Goal: Book appointment/travel/reservation

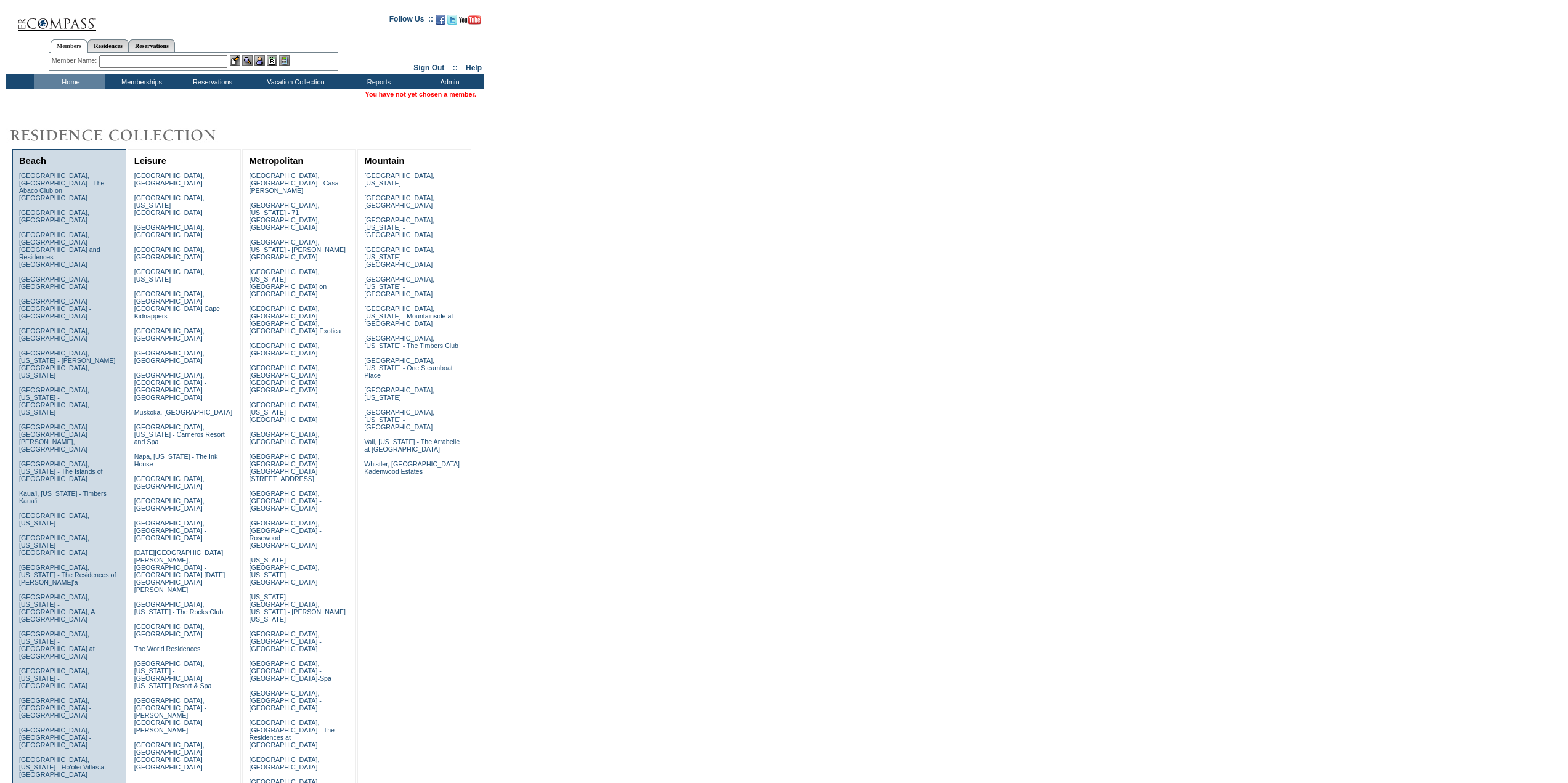
scroll to position [308, 0]
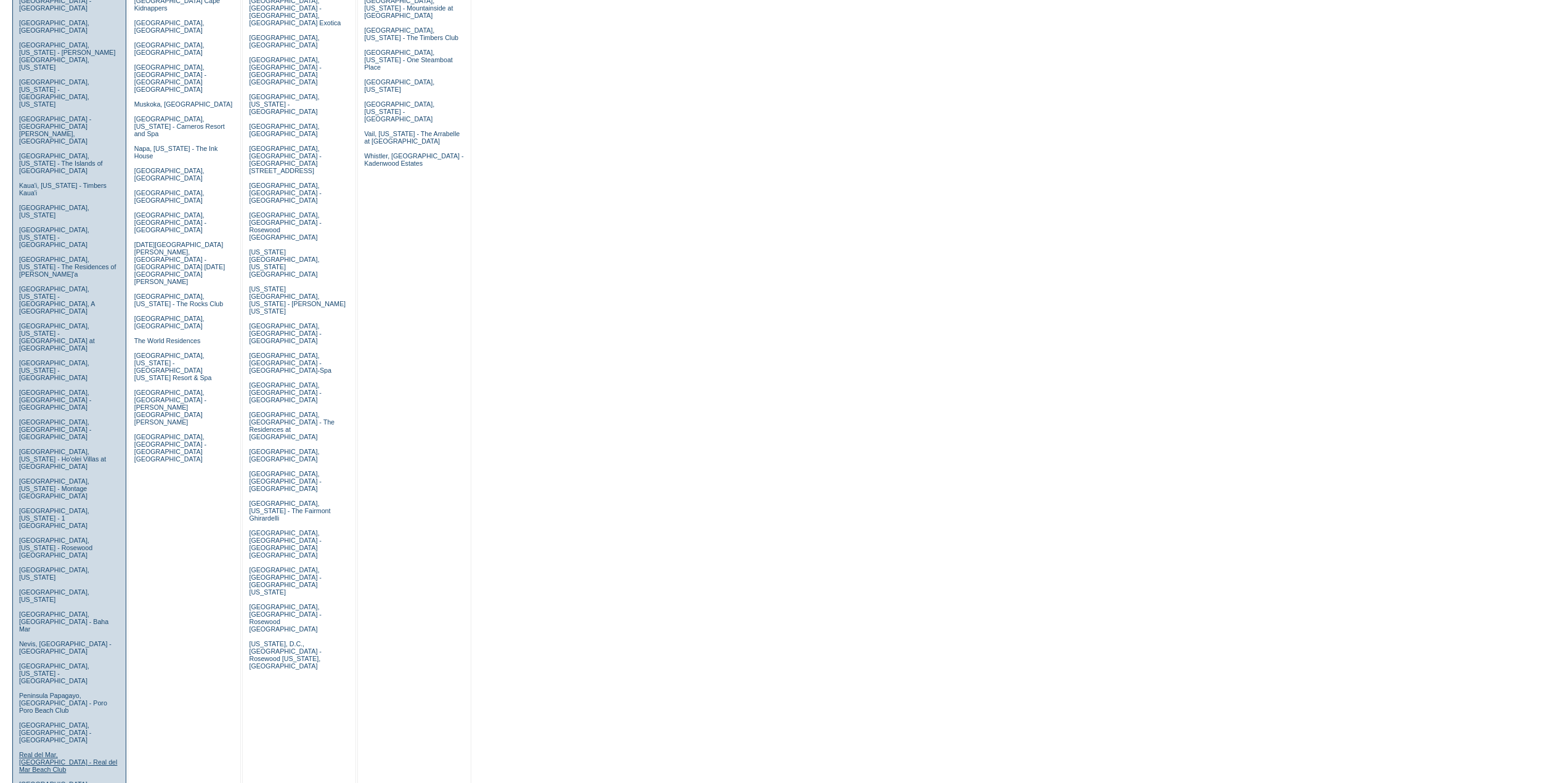
click at [58, 751] on link "Real del Mar, [GEOGRAPHIC_DATA] - Real del Mar Beach Club" at bounding box center [68, 761] width 98 height 22
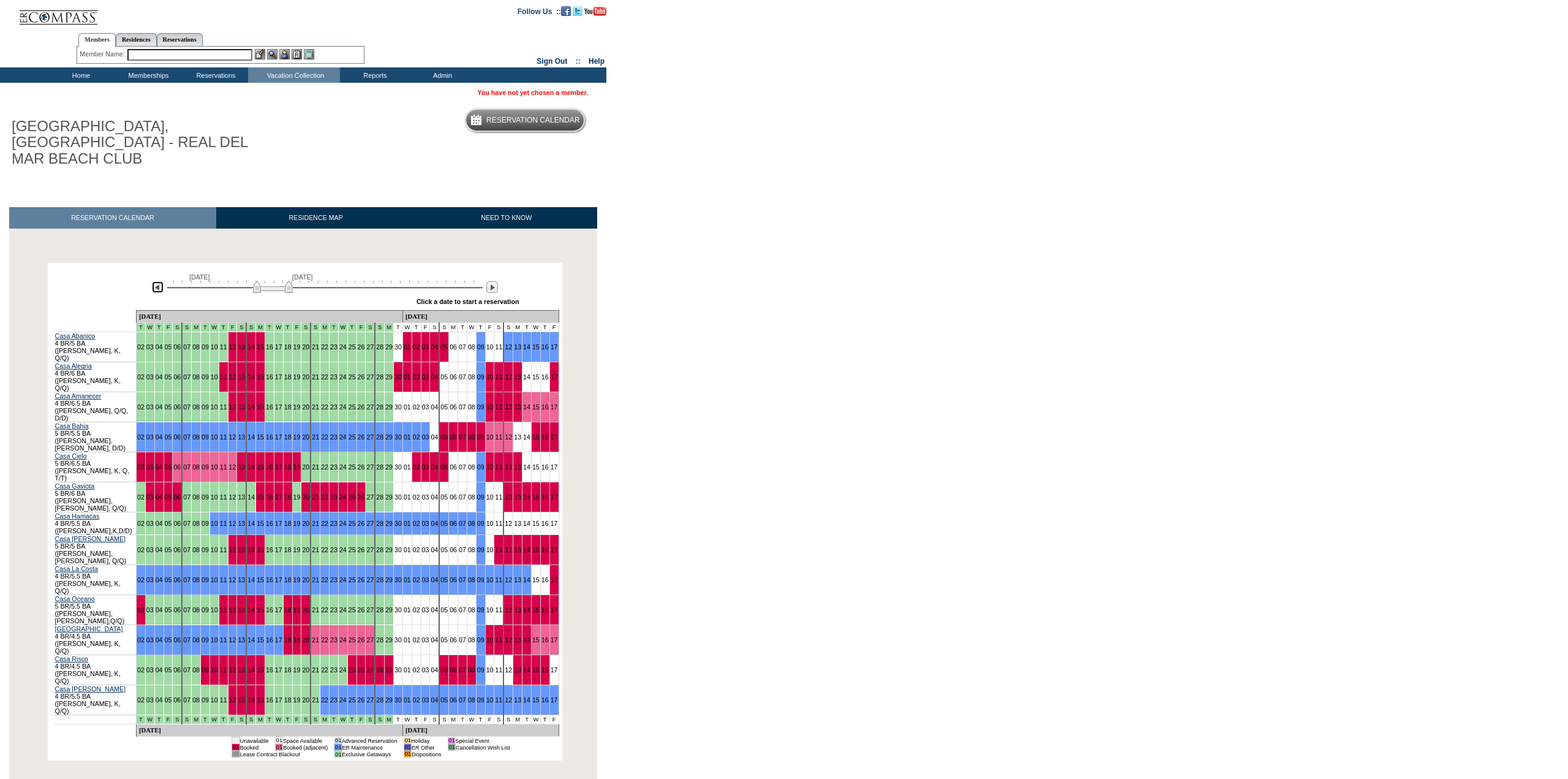
click at [158, 281] on img at bounding box center [157, 286] width 11 height 11
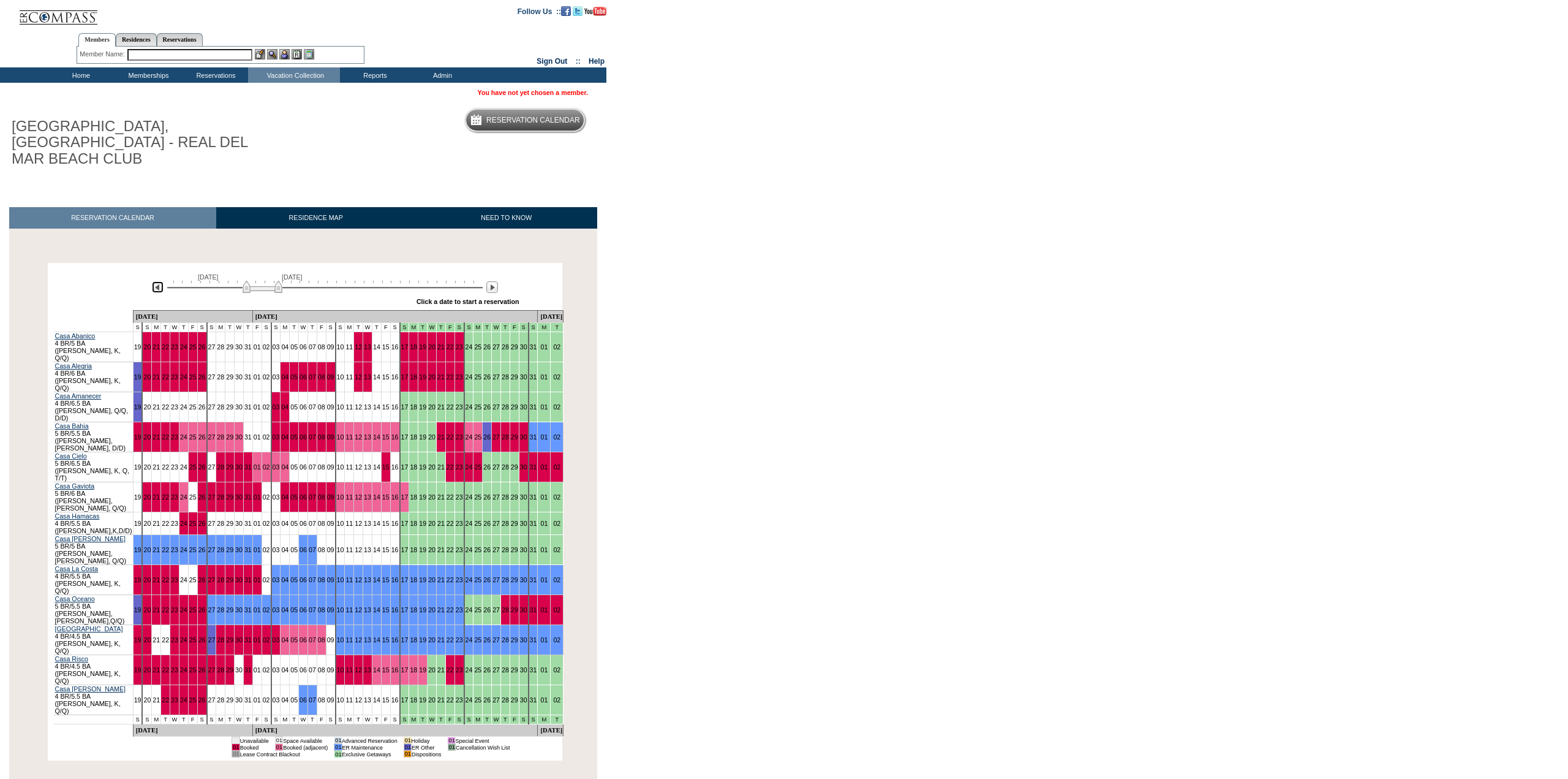
click at [158, 281] on img at bounding box center [157, 286] width 11 height 11
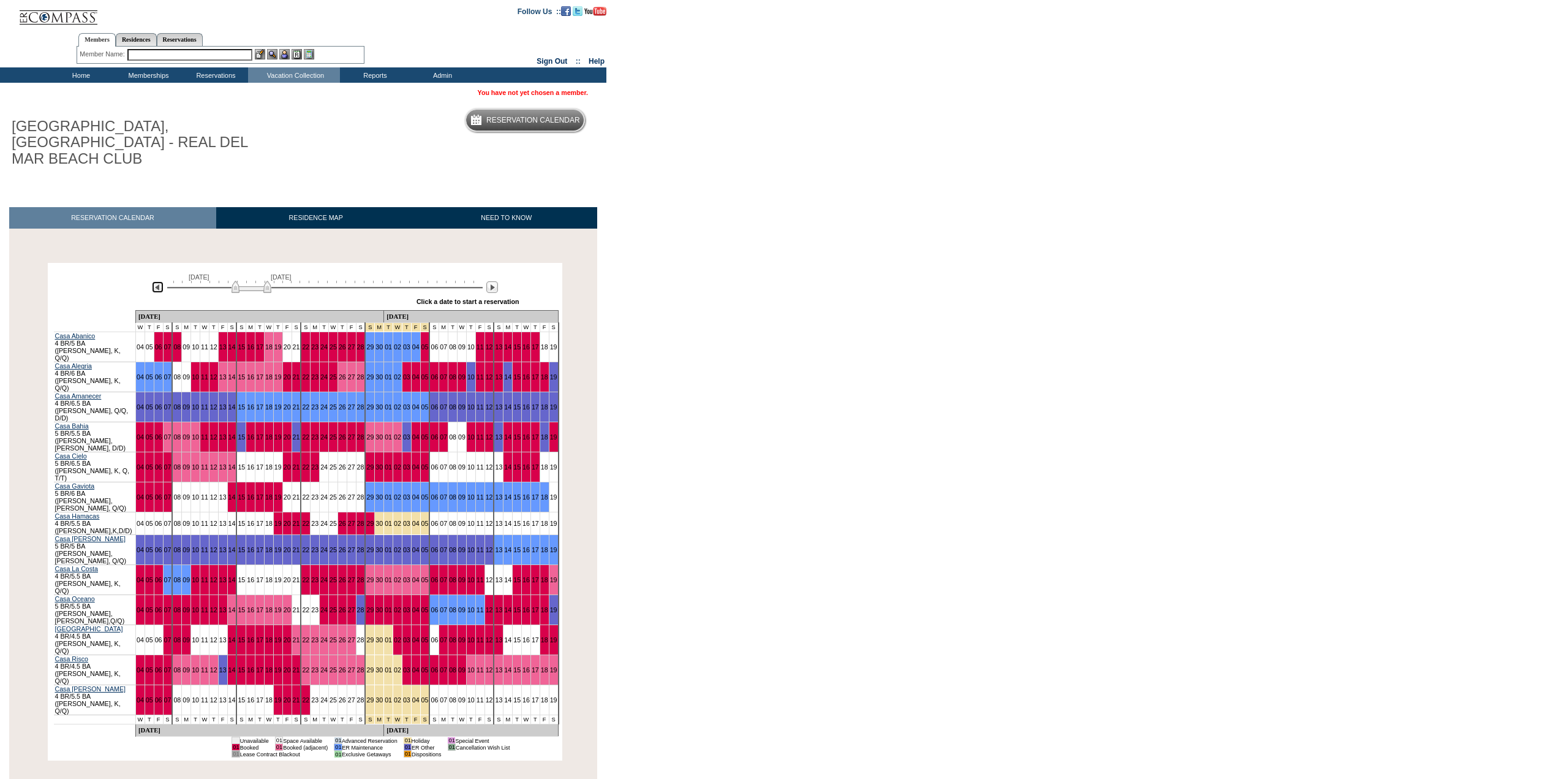
click at [158, 281] on img at bounding box center [157, 286] width 11 height 11
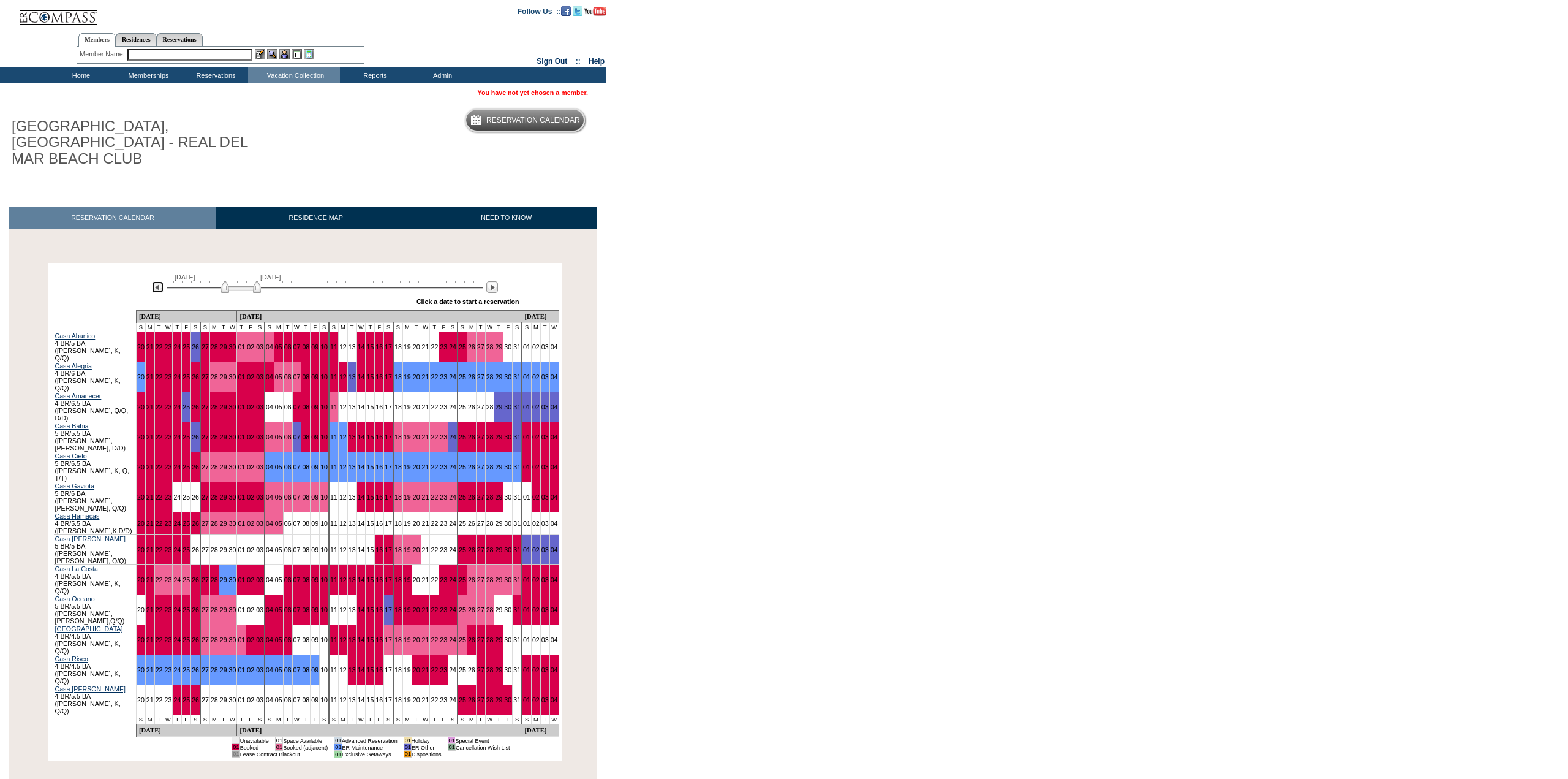
click at [158, 281] on img at bounding box center [157, 286] width 11 height 11
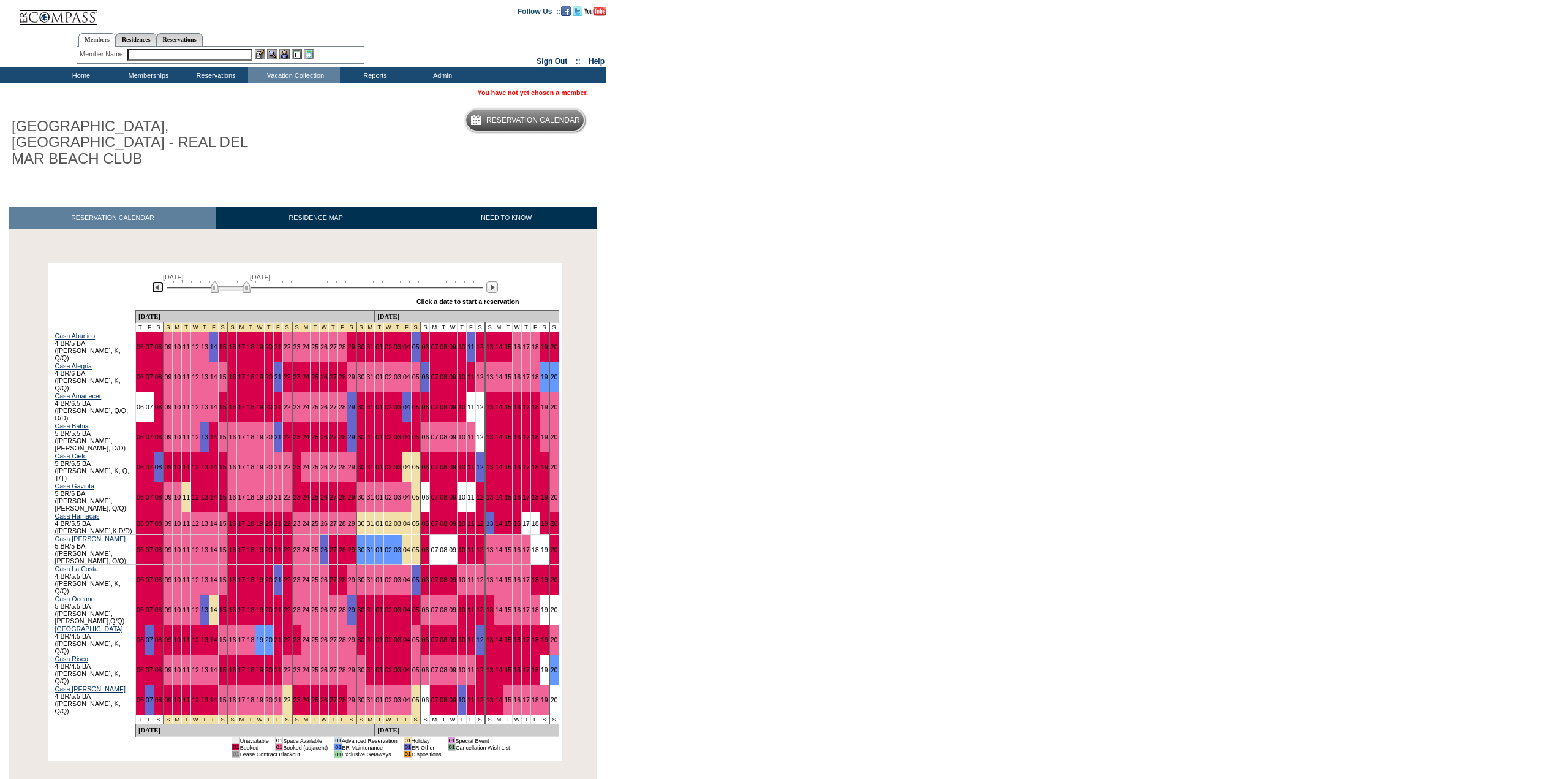
click at [158, 281] on img at bounding box center [157, 286] width 11 height 11
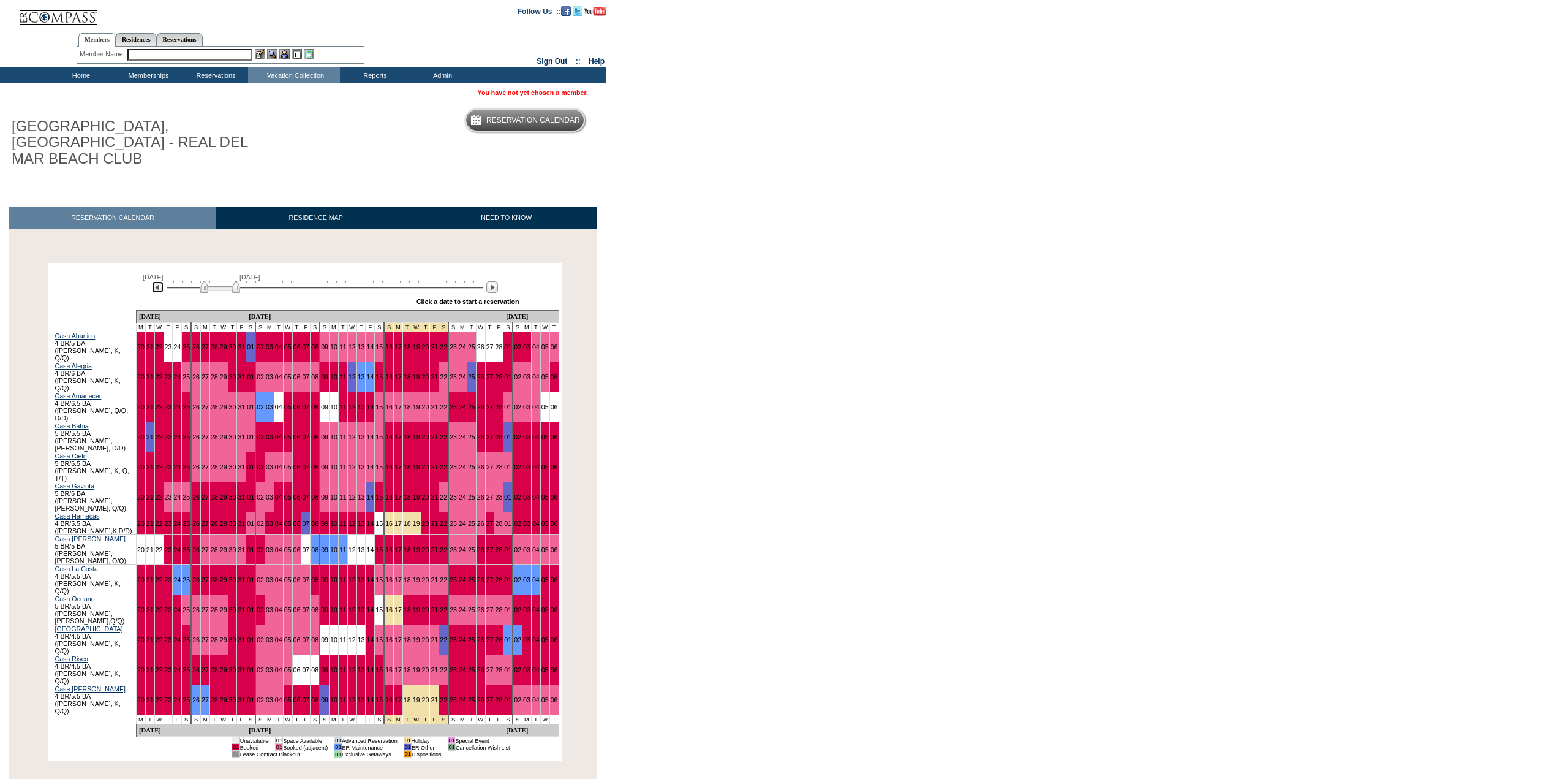
click at [158, 281] on img at bounding box center [157, 286] width 11 height 11
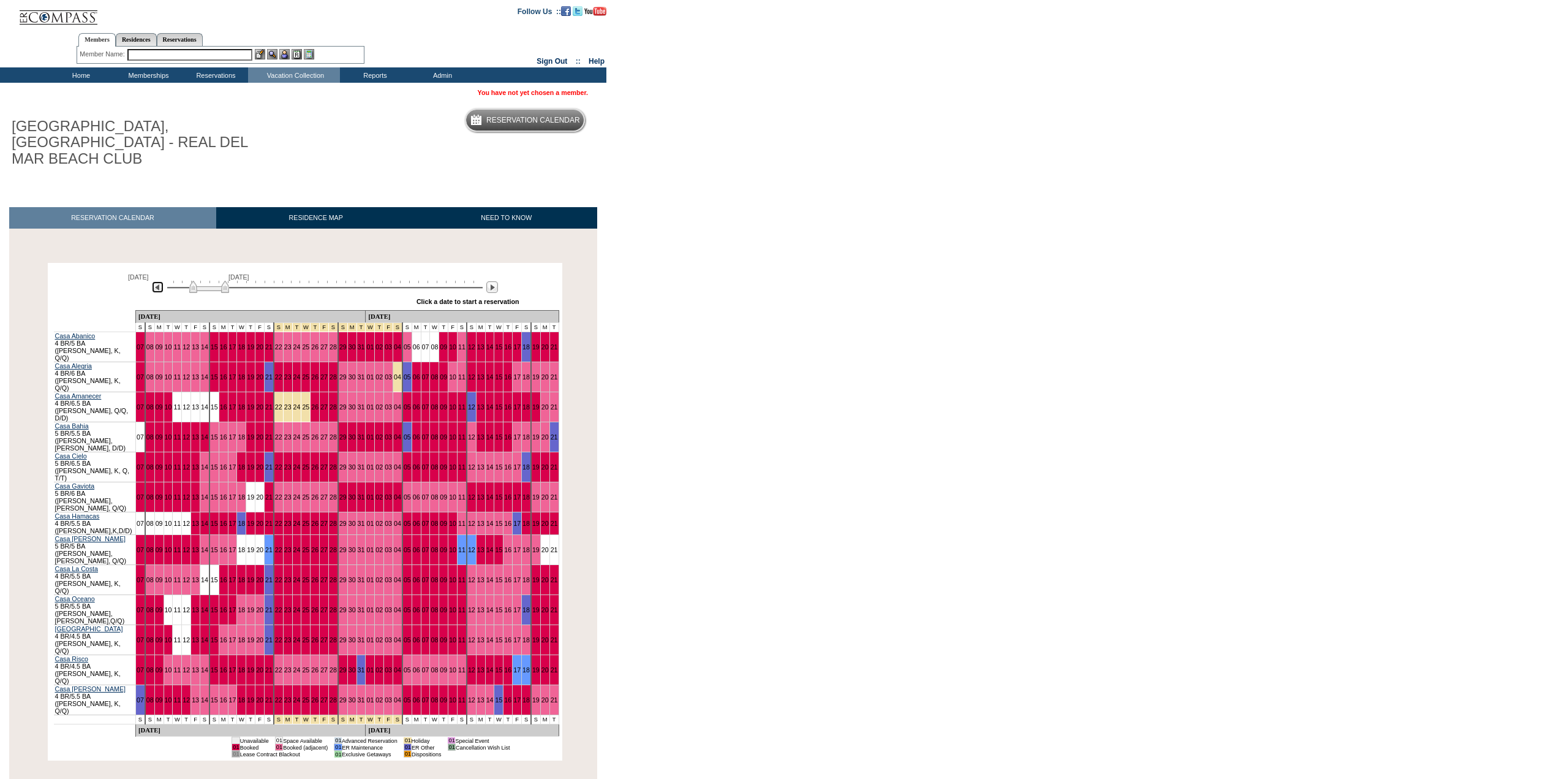
click at [158, 281] on img at bounding box center [157, 286] width 11 height 11
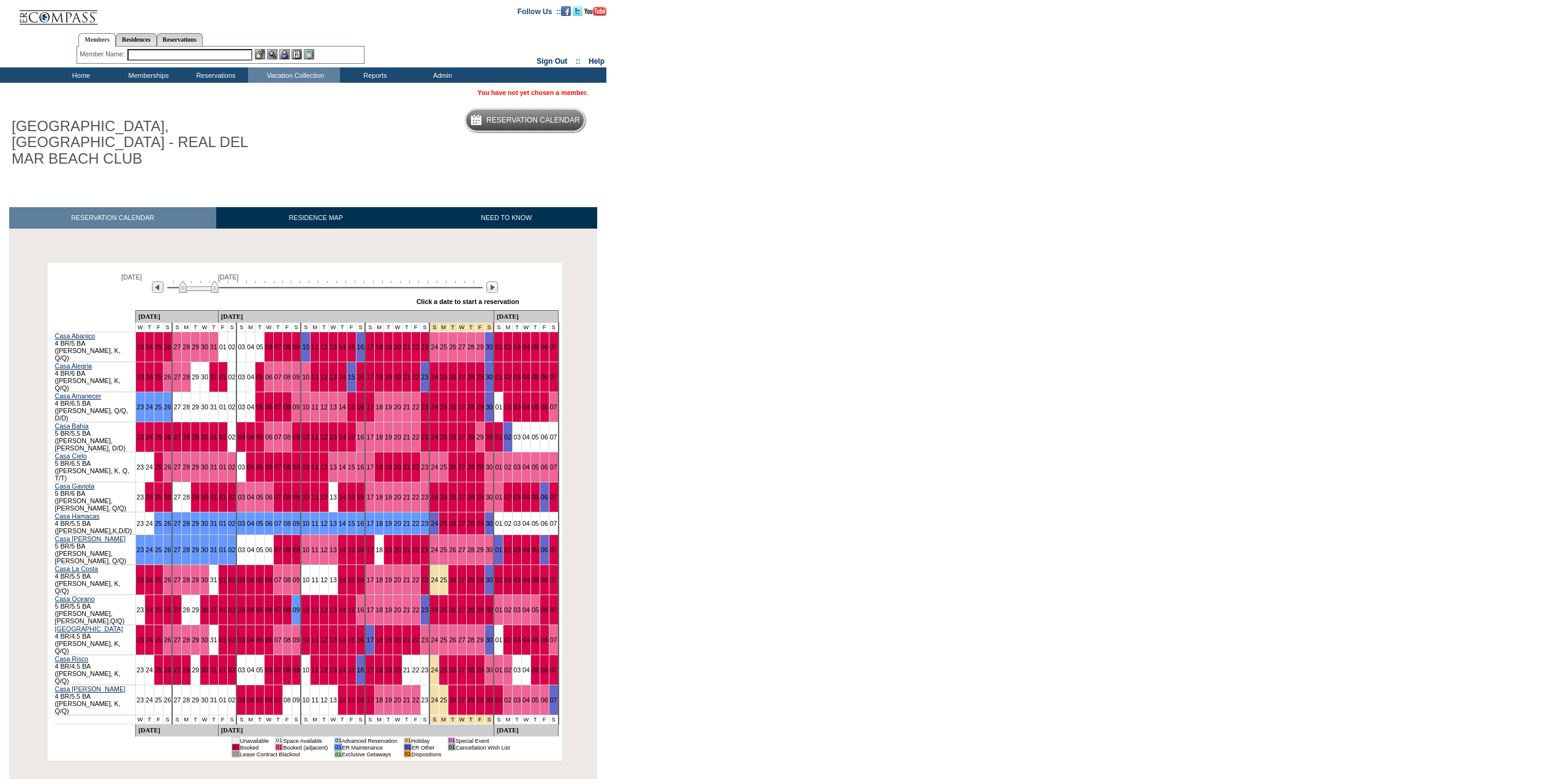
click at [74, 74] on td "Home" at bounding box center [80, 75] width 68 height 15
